Goal: Task Accomplishment & Management: Manage account settings

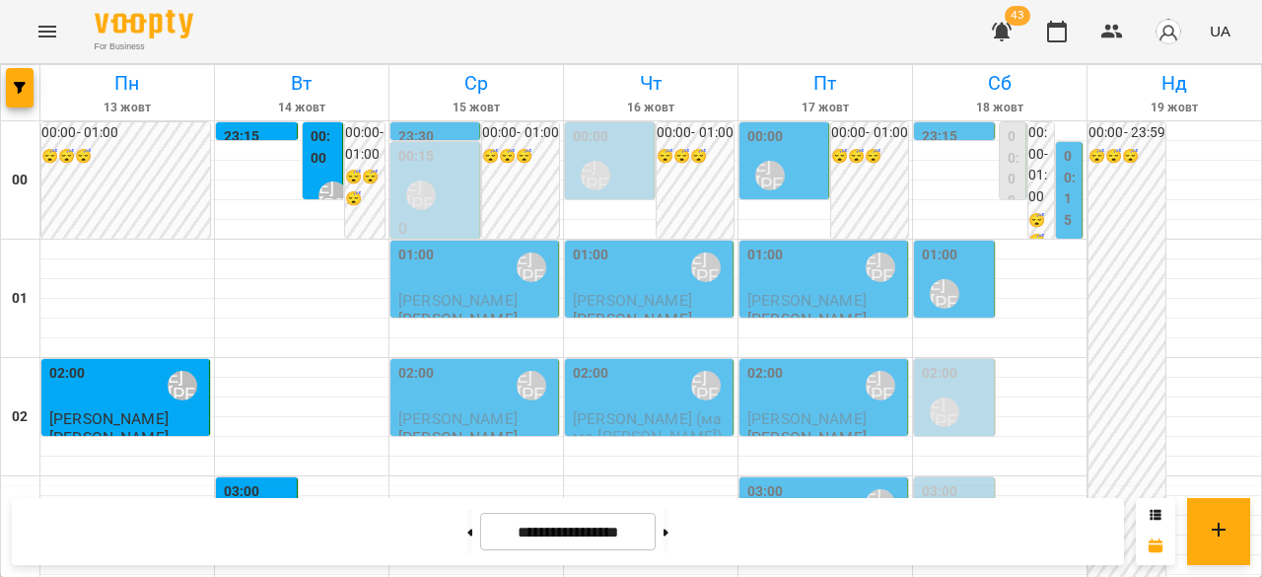
scroll to position [2170, 0]
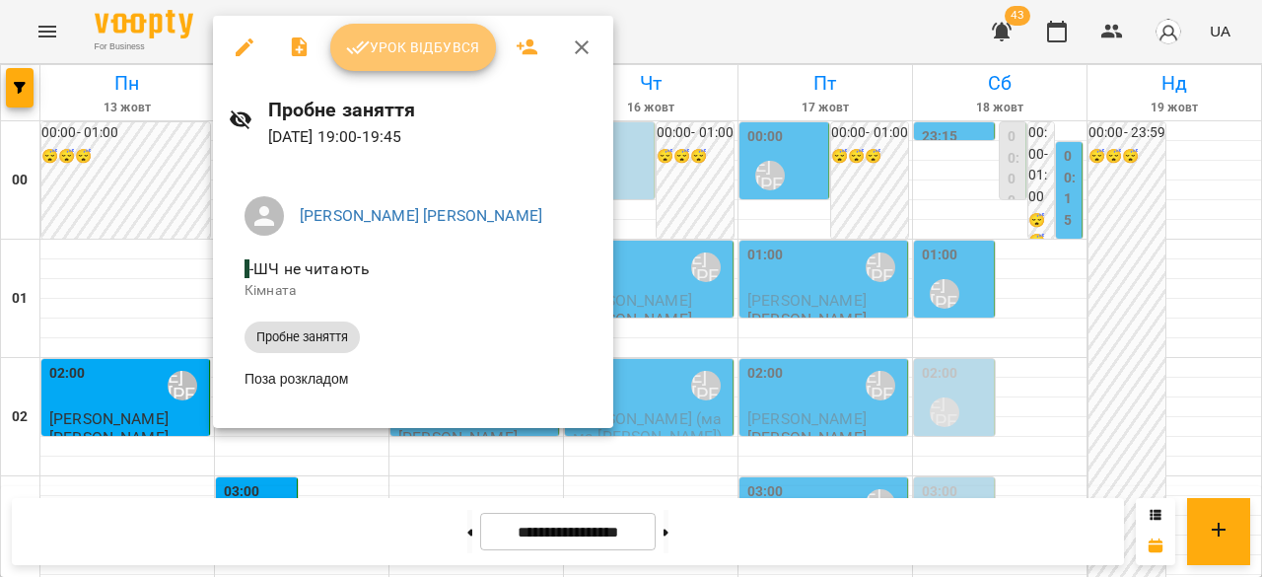
click at [391, 39] on span "Урок відбувся" at bounding box center [413, 48] width 134 height 24
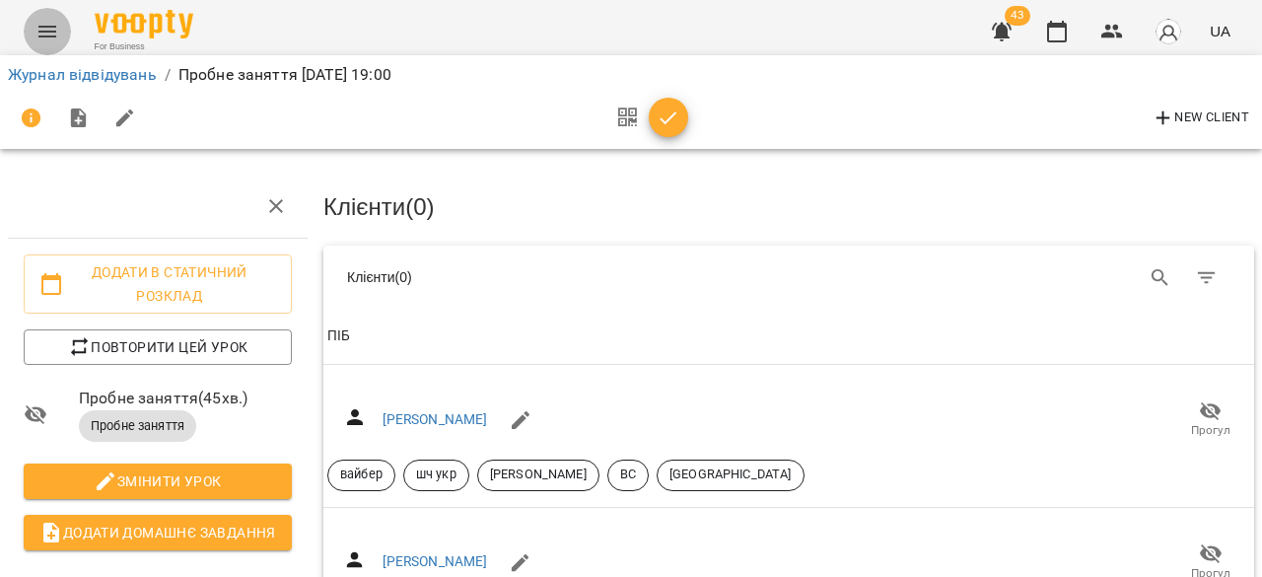
click at [36, 29] on icon "Menu" at bounding box center [48, 32] width 24 height 24
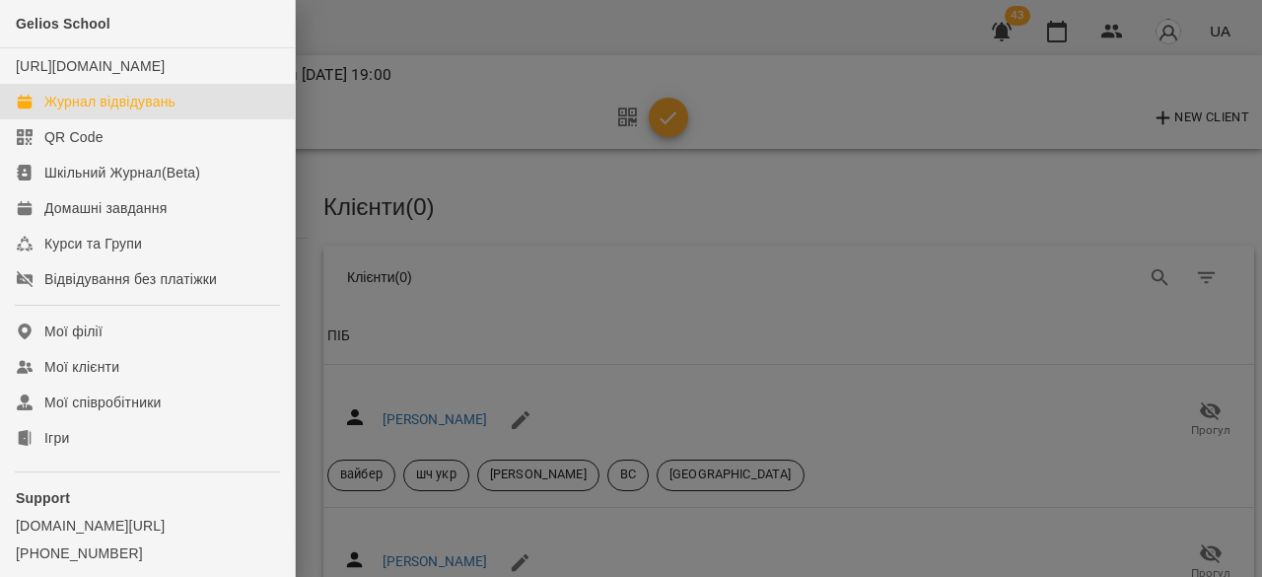
click at [112, 111] on div "Журнал відвідувань" at bounding box center [109, 102] width 131 height 20
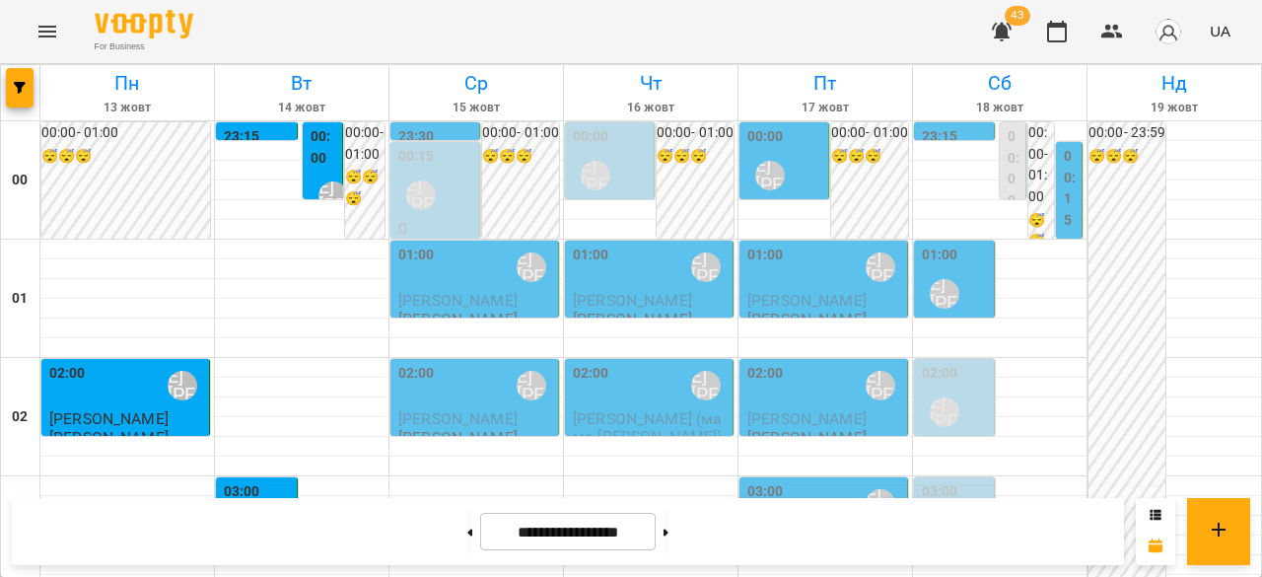
scroll to position [1972, 0]
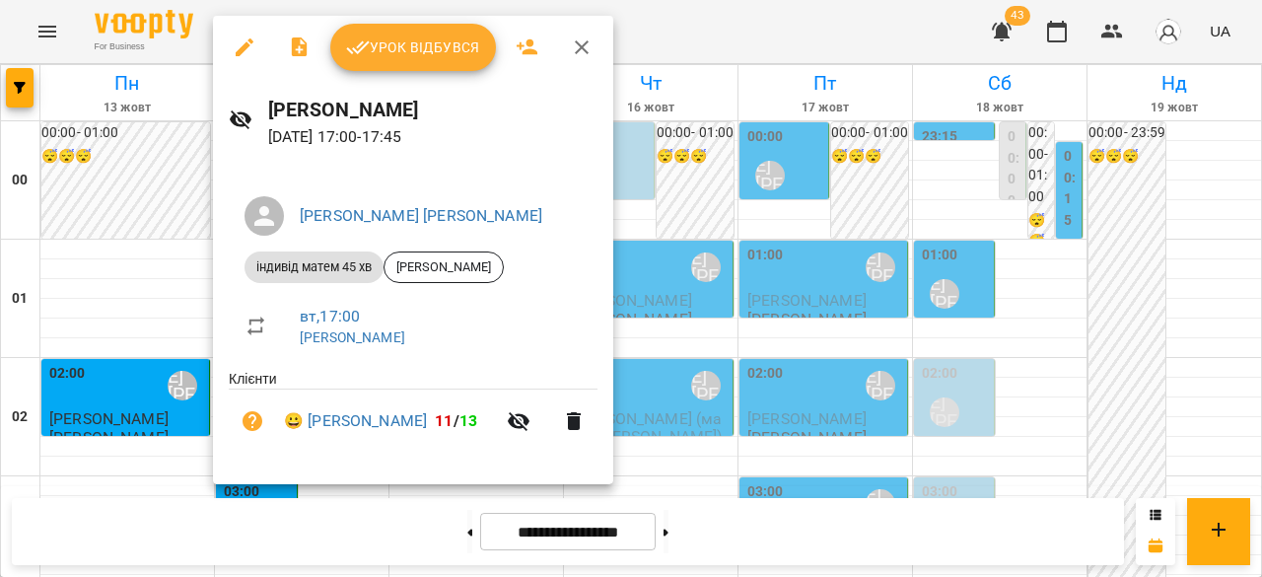
click at [413, 56] on span "Урок відбувся" at bounding box center [413, 48] width 134 height 24
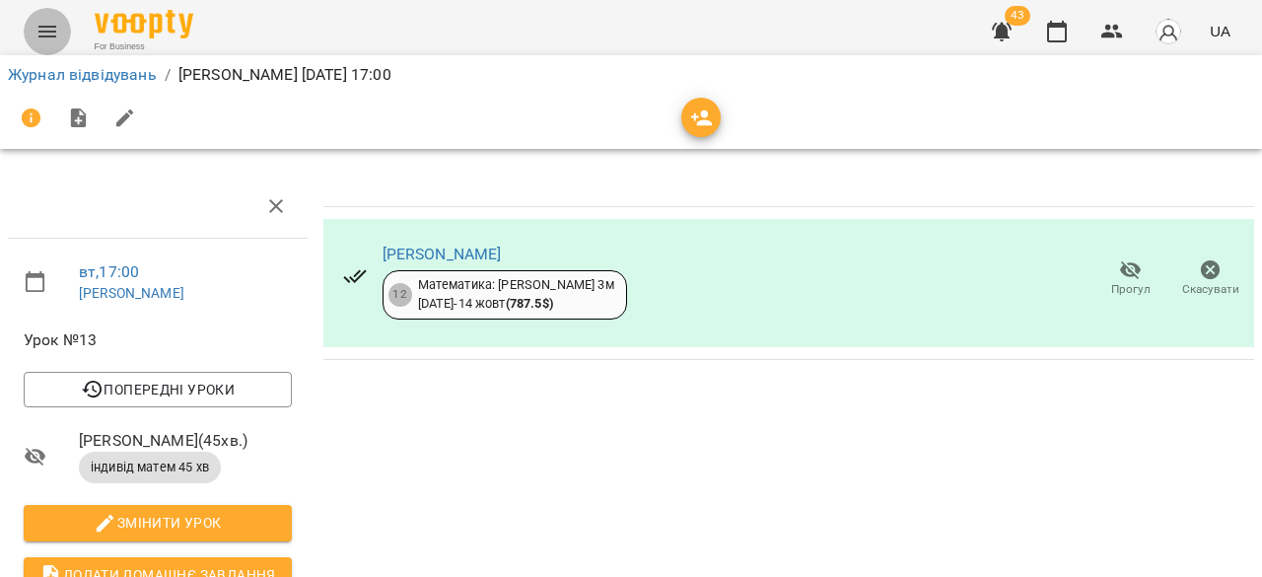
click at [32, 35] on button "Menu" at bounding box center [47, 31] width 47 height 47
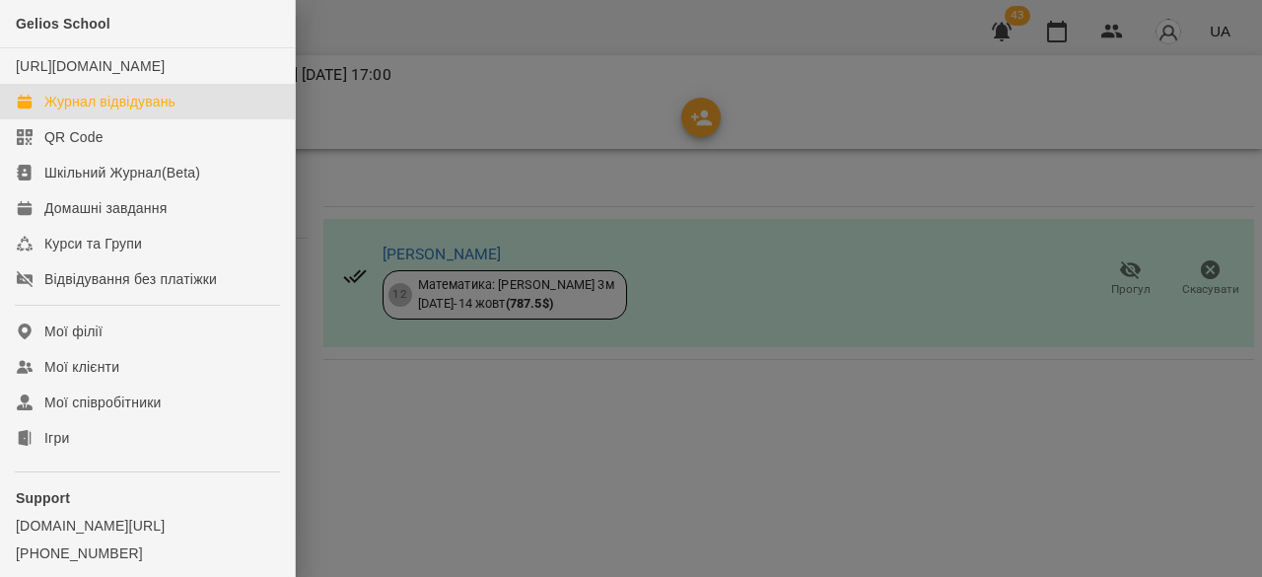
click at [106, 111] on div "Журнал відвідувань" at bounding box center [109, 102] width 131 height 20
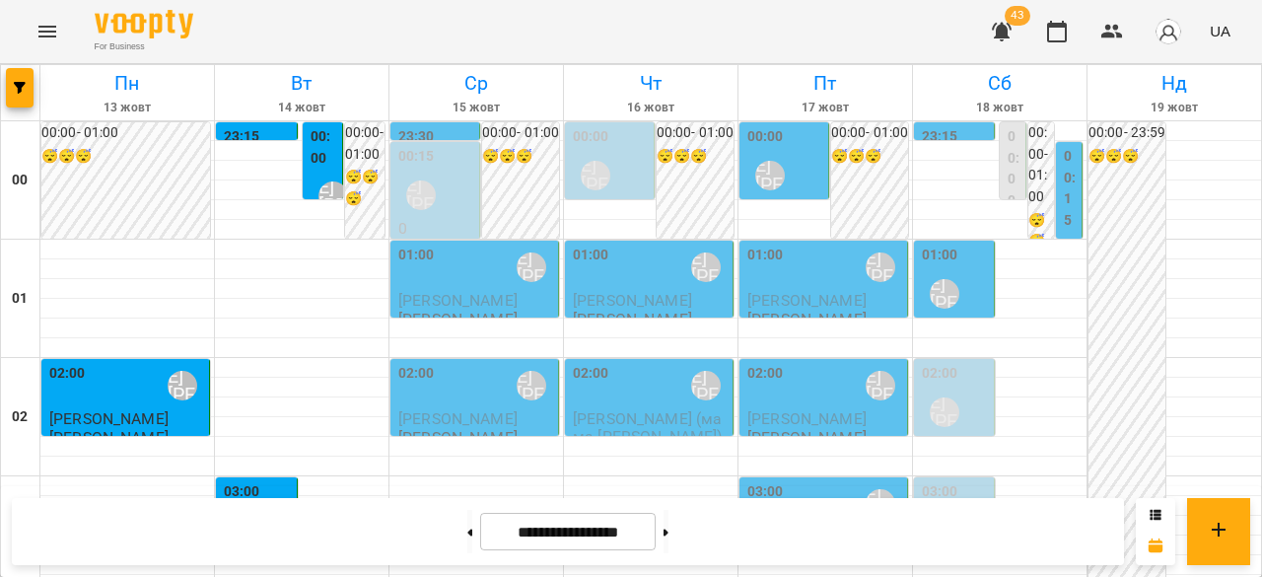
scroll to position [2077, 0]
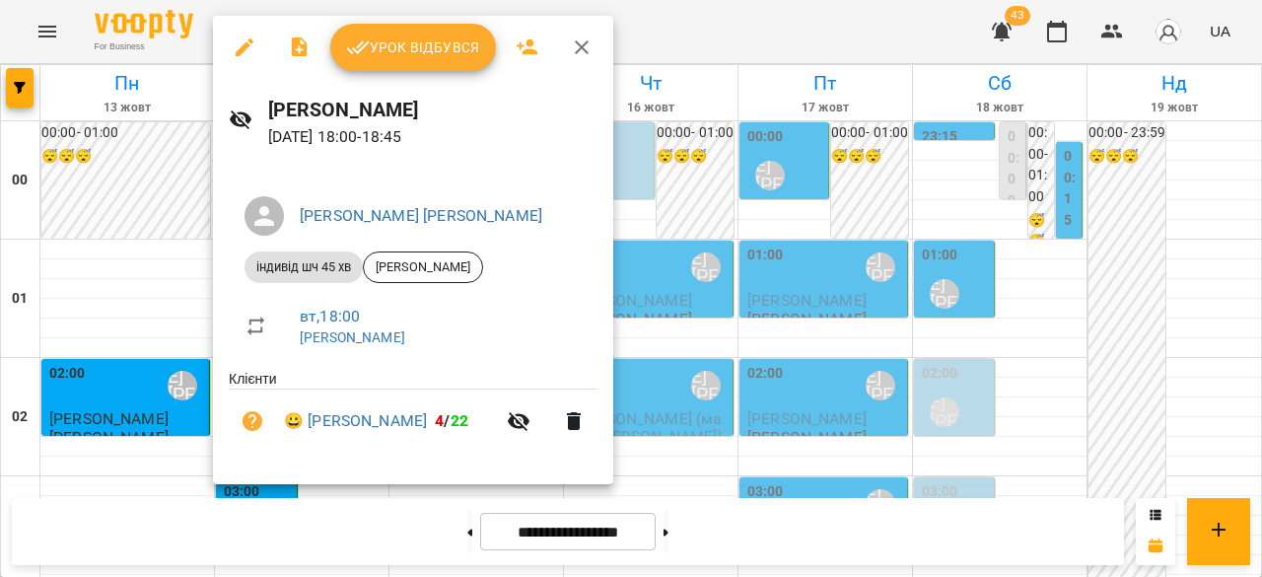
click at [363, 56] on icon "button" at bounding box center [358, 48] width 24 height 24
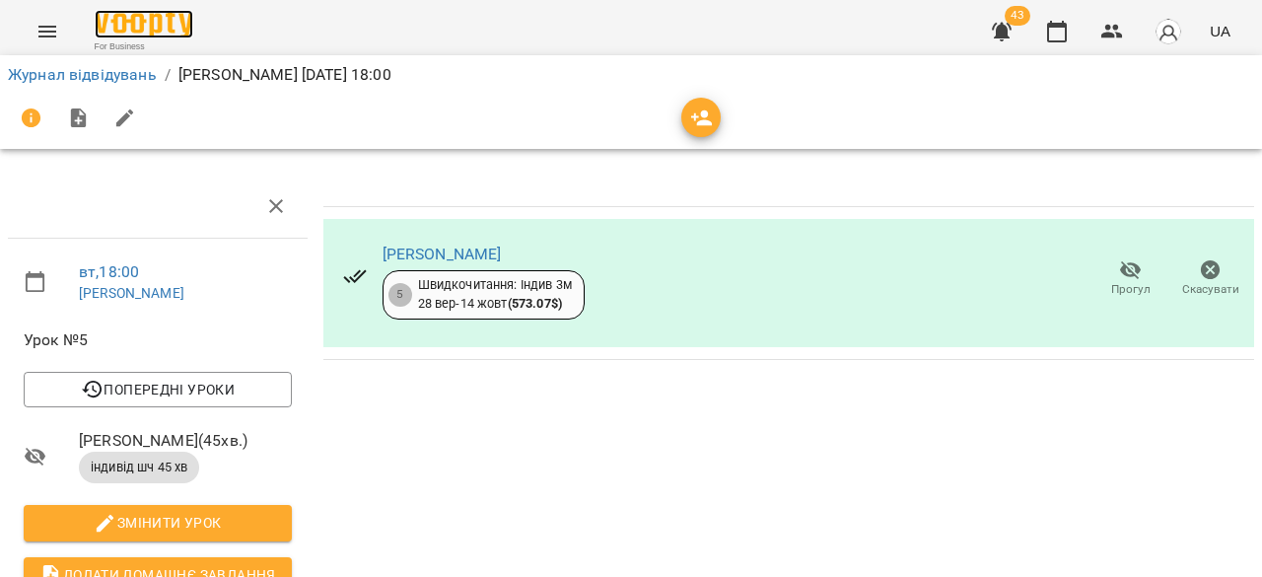
click at [136, 35] on img at bounding box center [144, 24] width 99 height 29
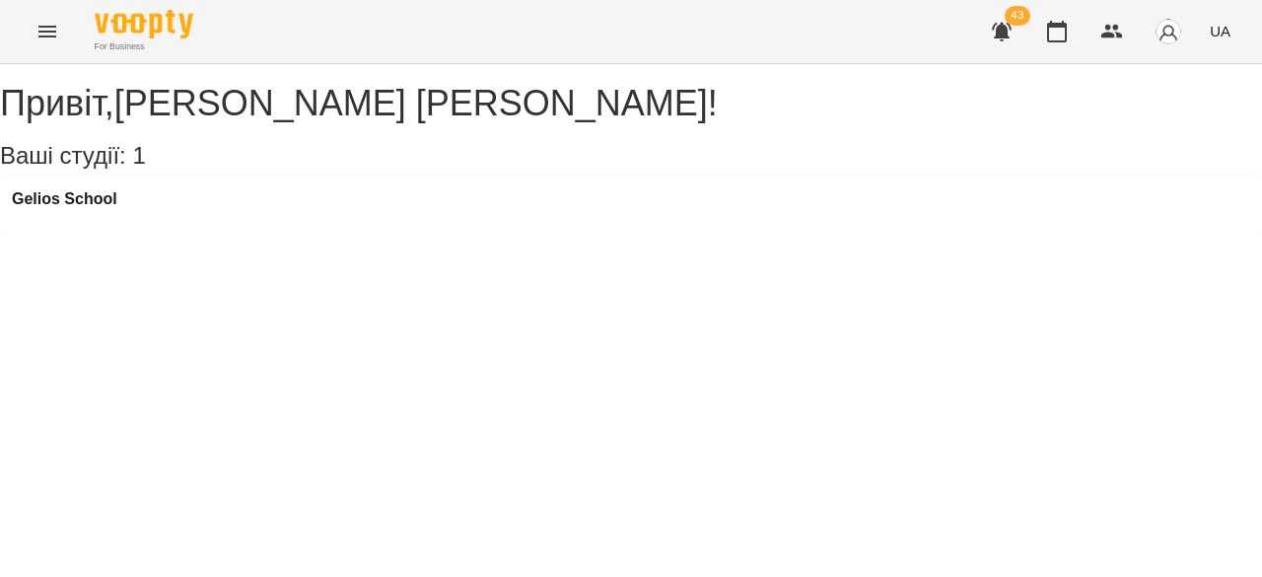
click at [43, 33] on icon "Menu" at bounding box center [48, 32] width 24 height 24
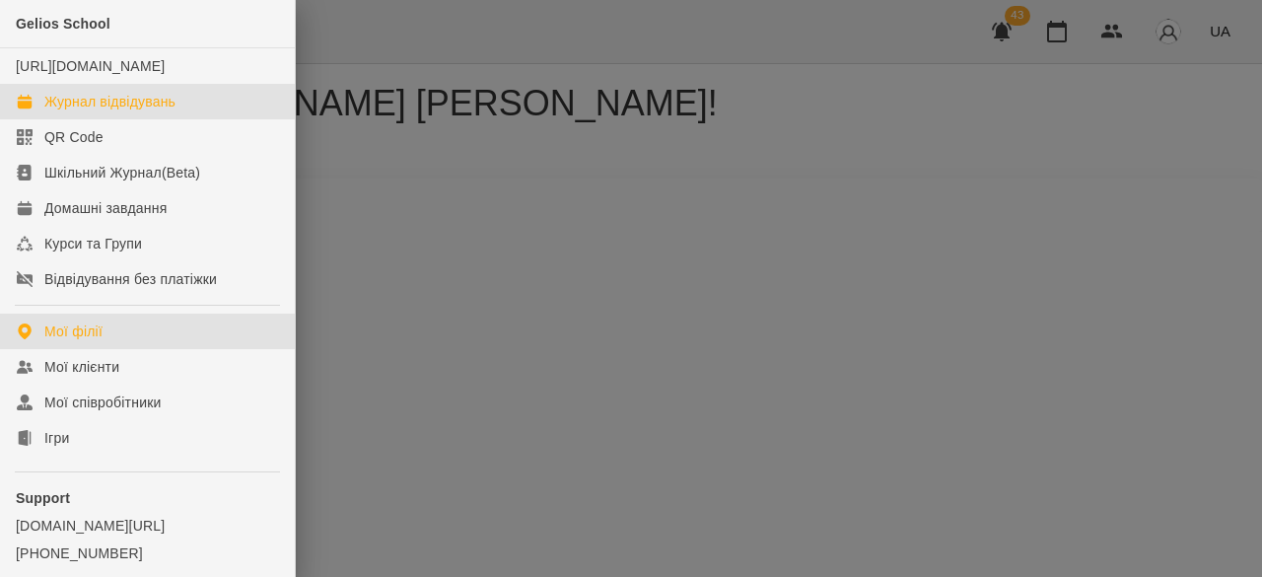
click at [133, 111] on div "Журнал відвідувань" at bounding box center [109, 102] width 131 height 20
